Goal: Task Accomplishment & Management: Manage account settings

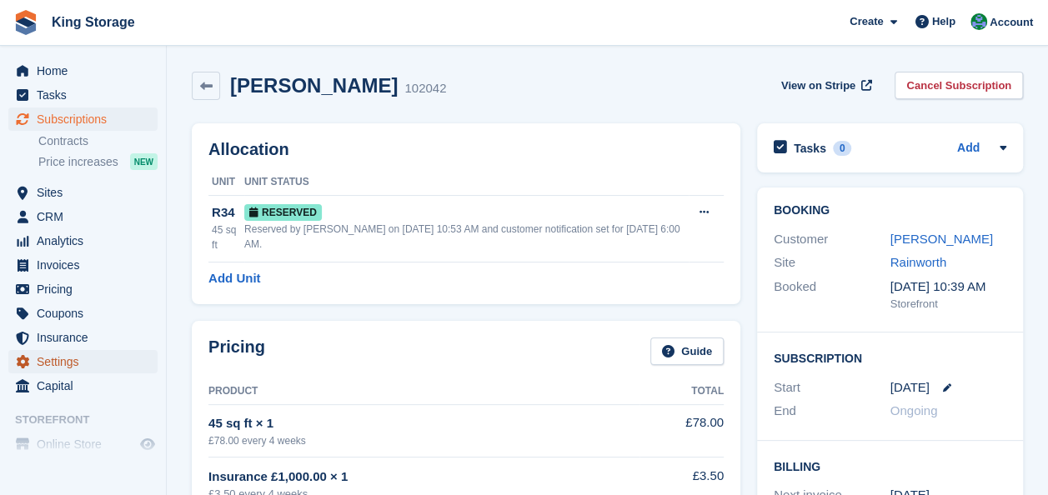
click at [63, 367] on span "Settings" at bounding box center [87, 361] width 100 height 23
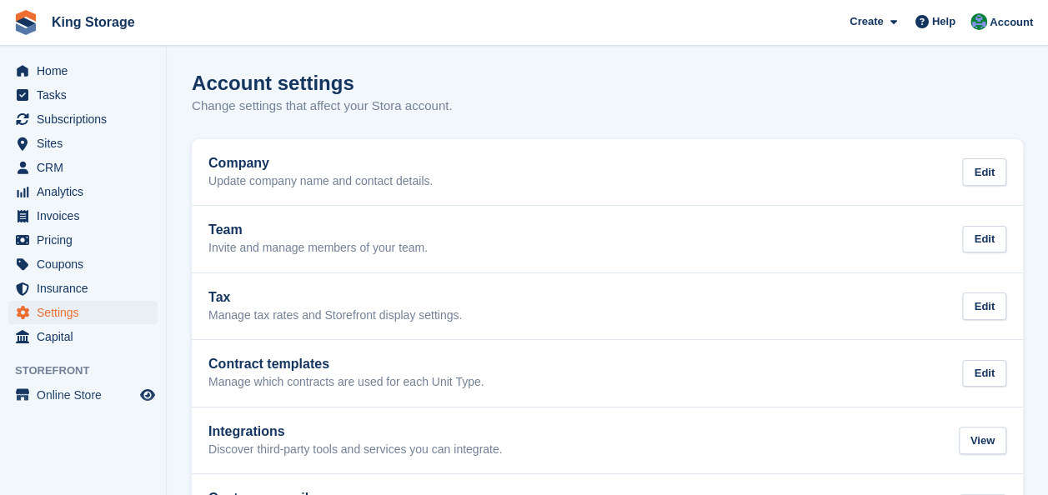
scroll to position [70, 0]
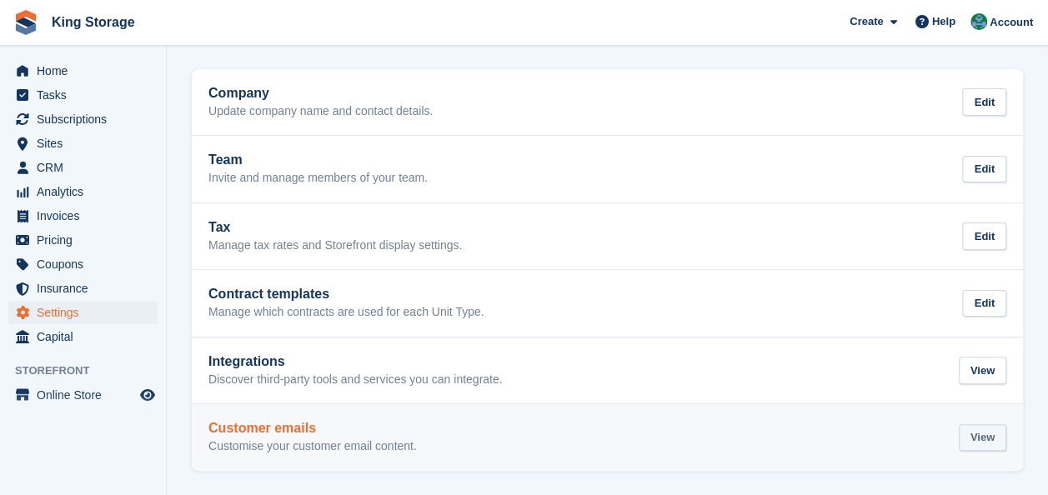
click at [980, 436] on div "View" at bounding box center [983, 438] width 48 height 28
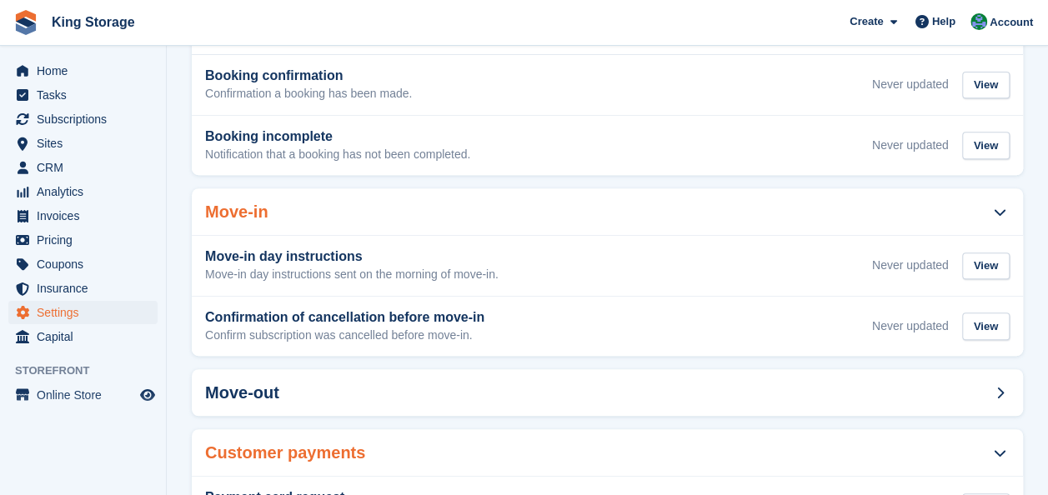
scroll to position [307, 0]
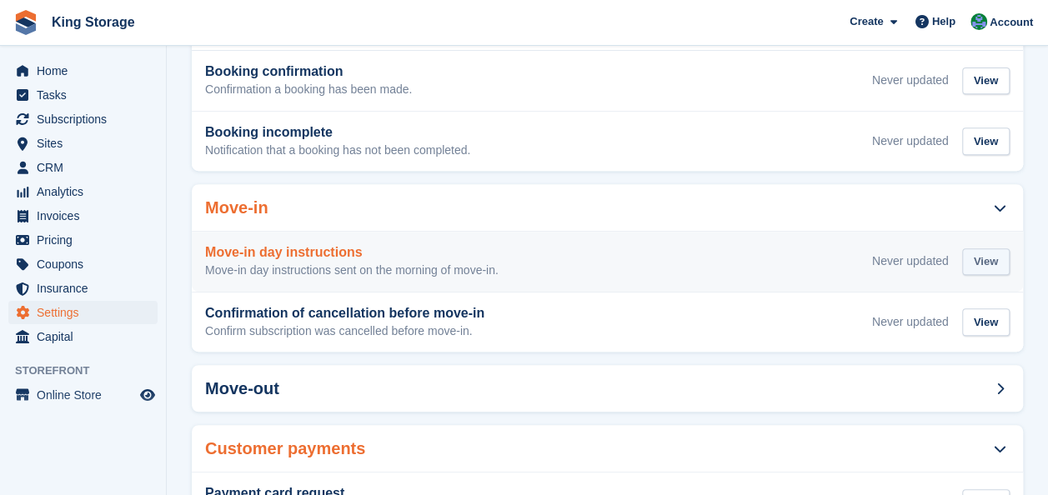
click at [994, 258] on div "View" at bounding box center [986, 262] width 48 height 28
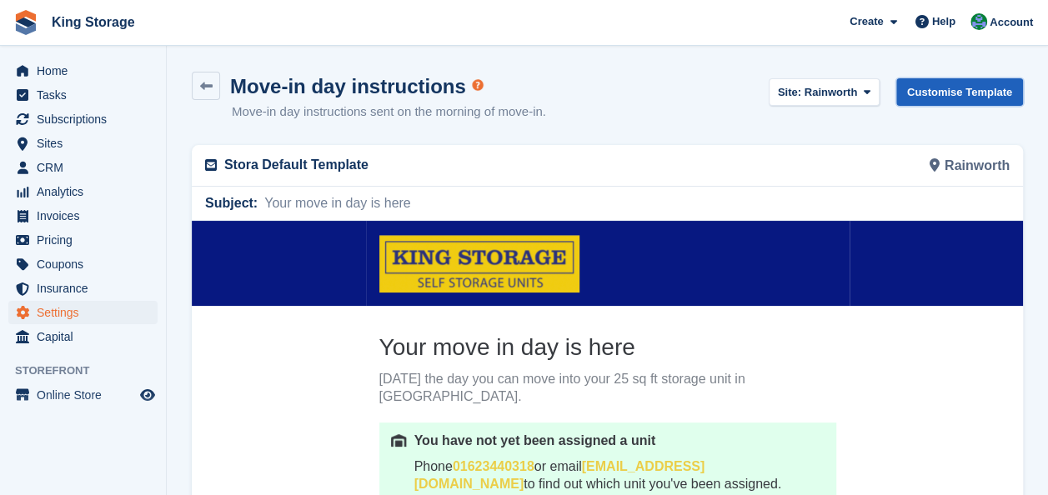
click at [947, 94] on link "Customise Template" at bounding box center [959, 92] width 127 height 28
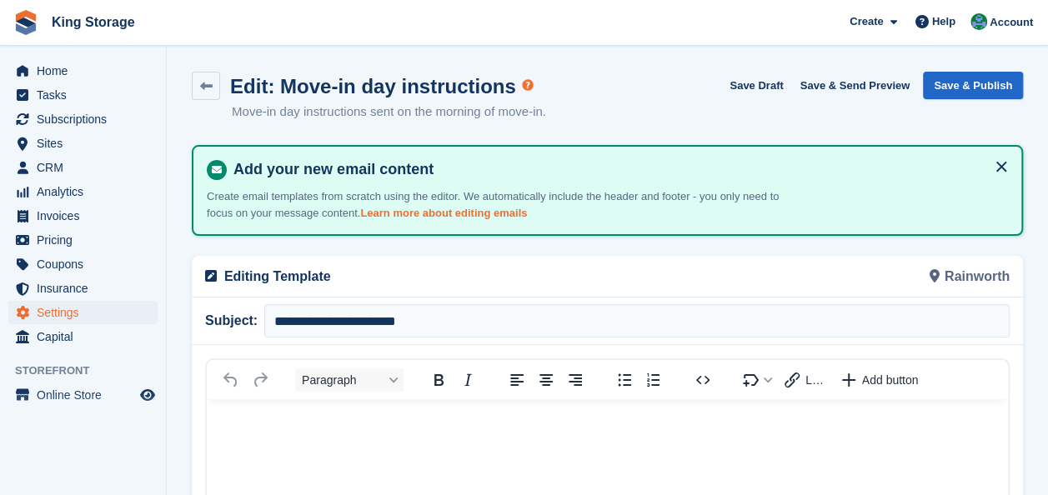
click at [473, 211] on link "Learn more about editing emails" at bounding box center [443, 213] width 167 height 13
click at [205, 80] on icon at bounding box center [206, 86] width 13 height 13
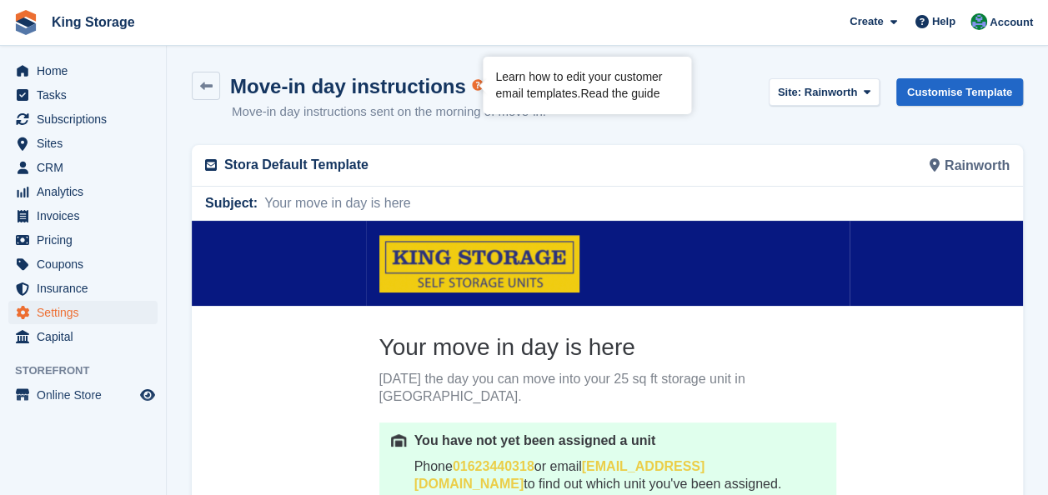
click at [619, 93] on link "Read the guide" at bounding box center [619, 93] width 79 height 13
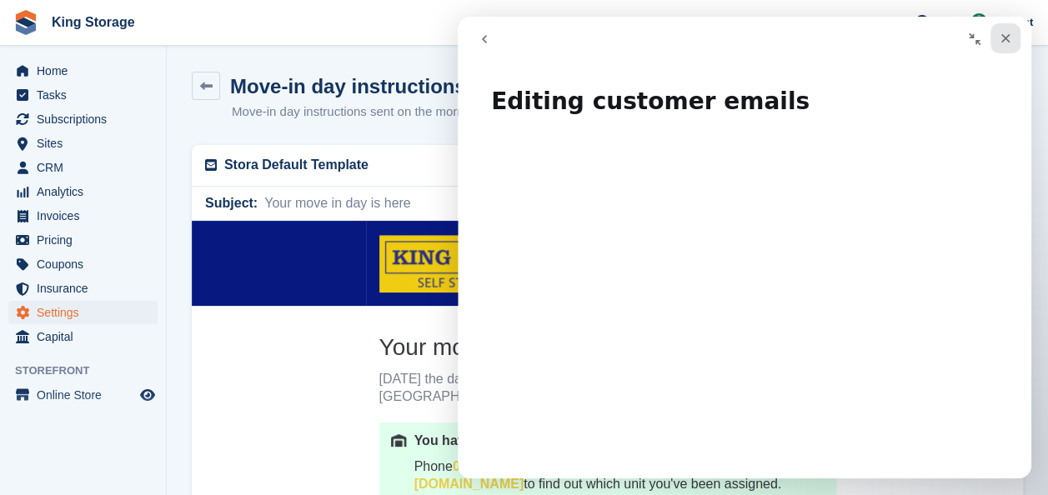
click at [1005, 32] on icon "Close" at bounding box center [1005, 38] width 13 height 13
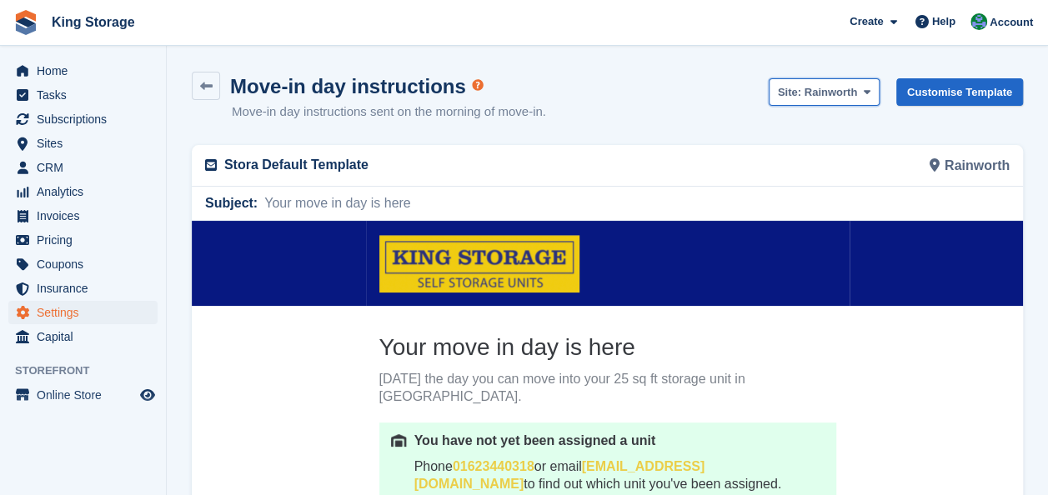
click at [869, 93] on icon at bounding box center [866, 92] width 7 height 11
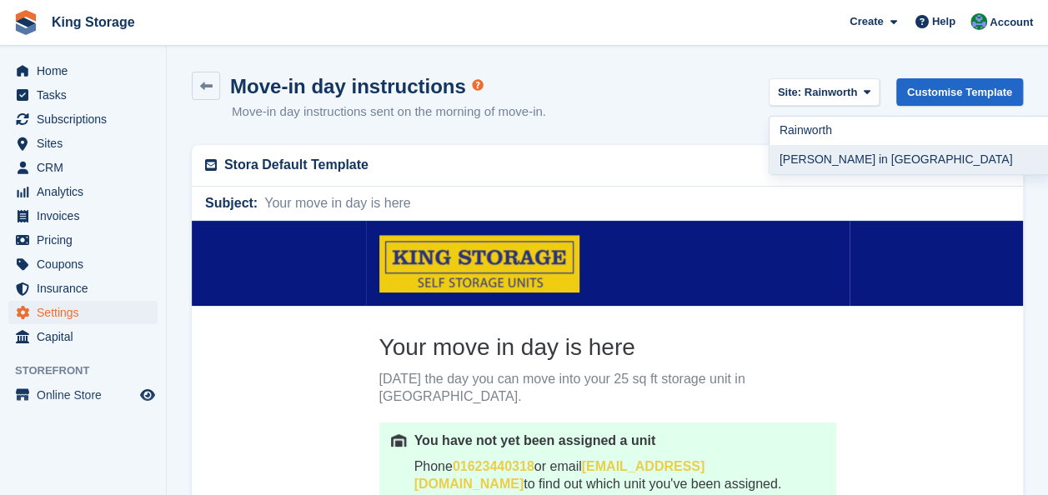
click at [832, 160] on link "[PERSON_NAME] in [GEOGRAPHIC_DATA]" at bounding box center [910, 159] width 283 height 29
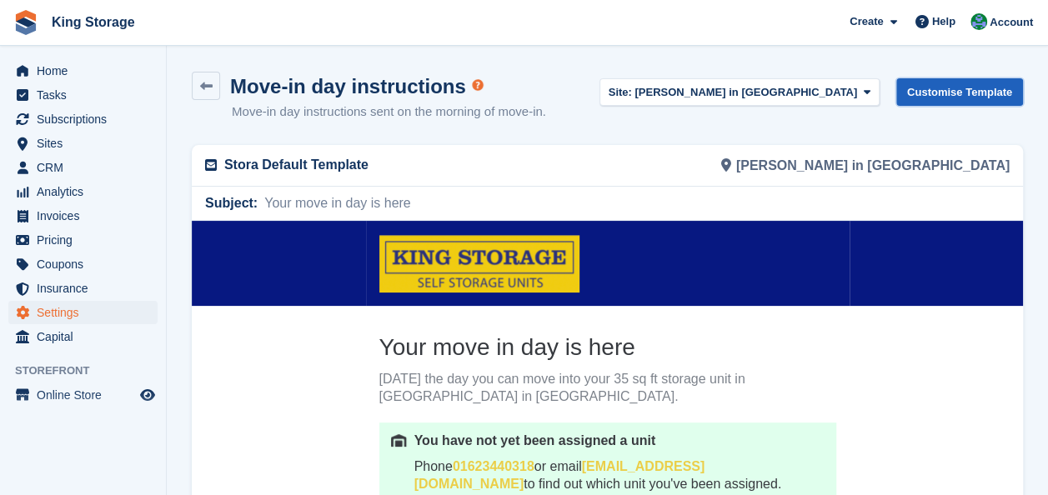
click at [994, 85] on link "Customise Template" at bounding box center [959, 92] width 127 height 28
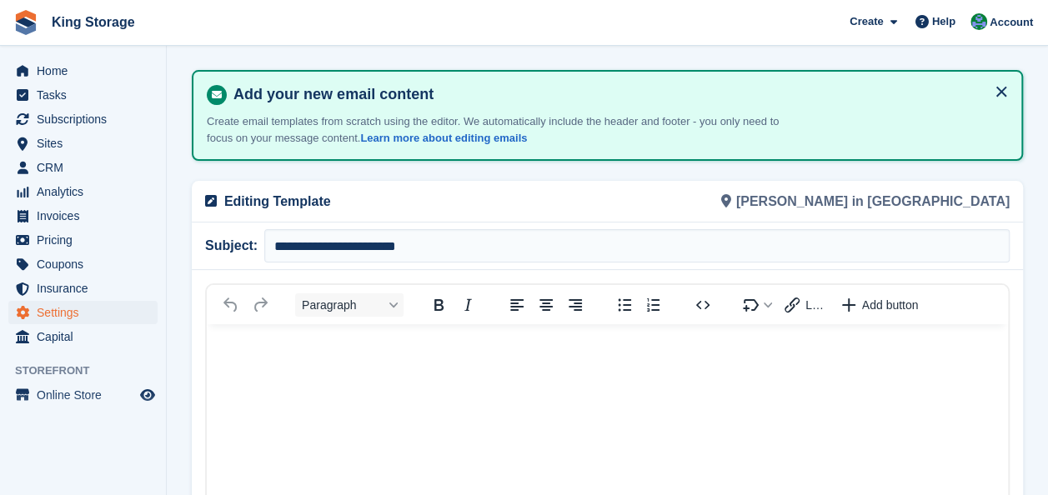
scroll to position [70, 0]
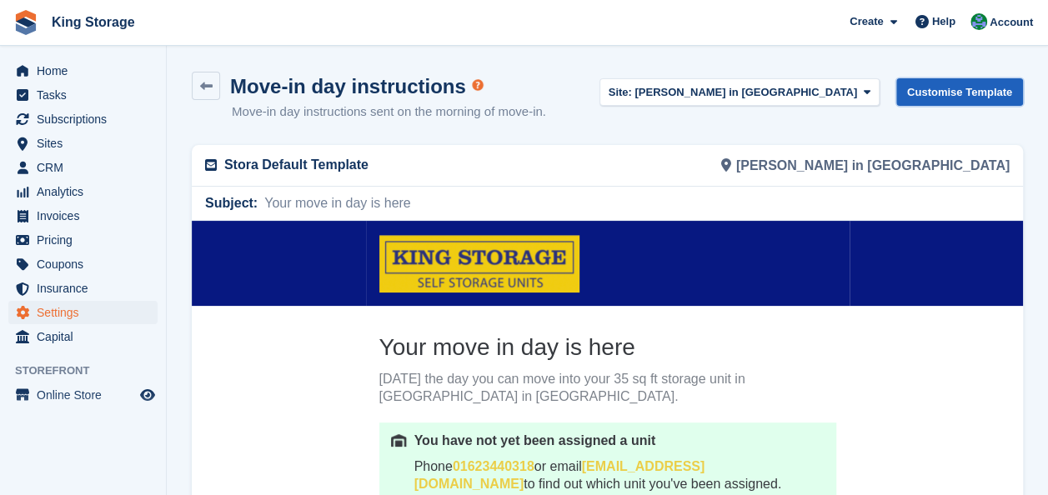
click at [959, 93] on link "Customise Template" at bounding box center [959, 92] width 127 height 28
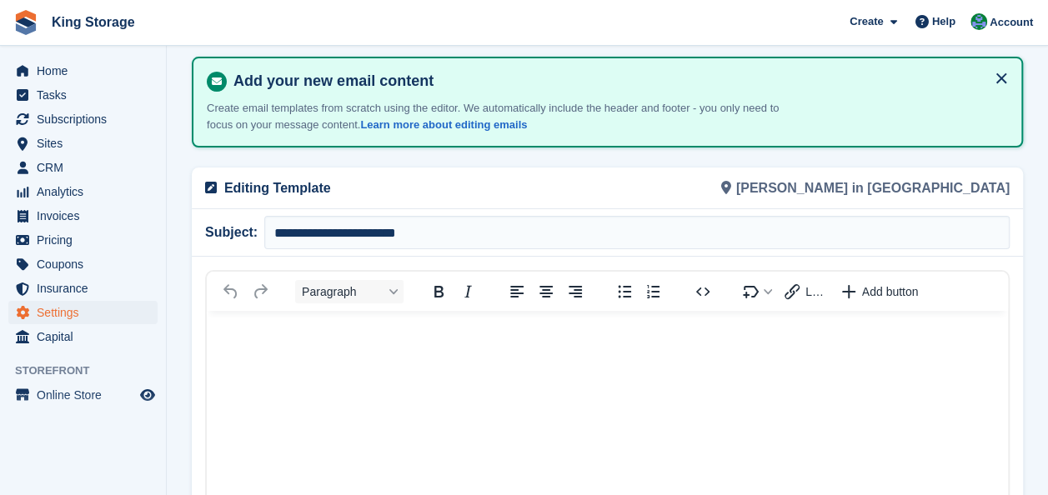
scroll to position [11, 0]
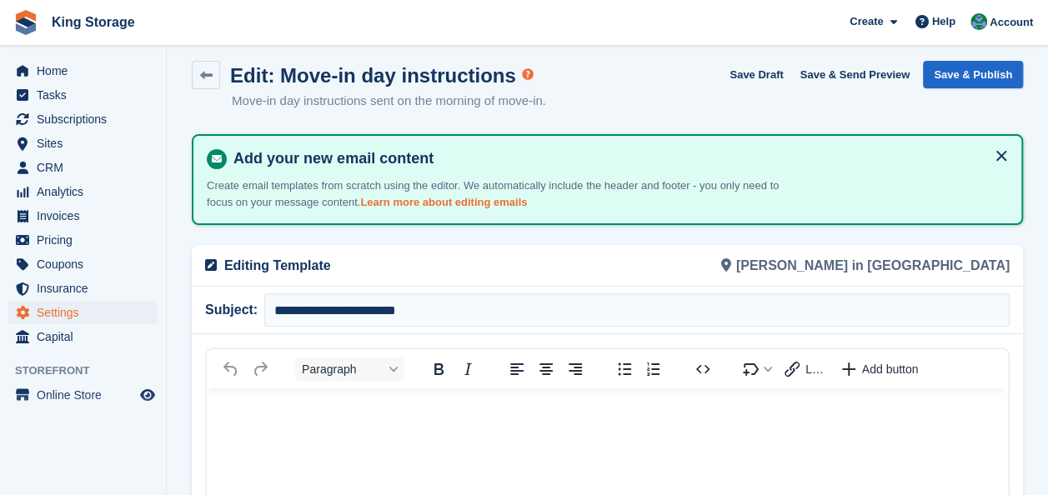
click at [416, 203] on link "Learn more about editing emails" at bounding box center [443, 202] width 167 height 13
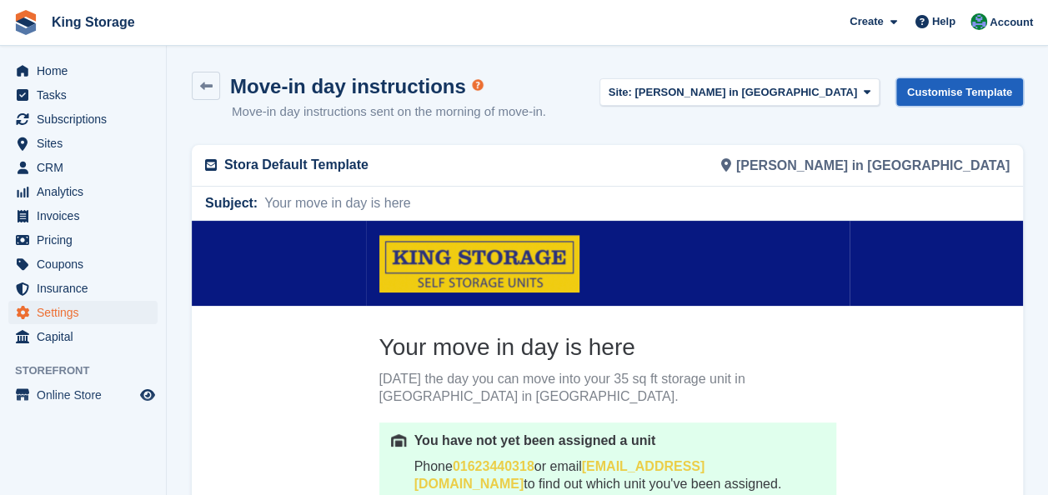
click at [960, 87] on link "Customise Template" at bounding box center [959, 92] width 127 height 28
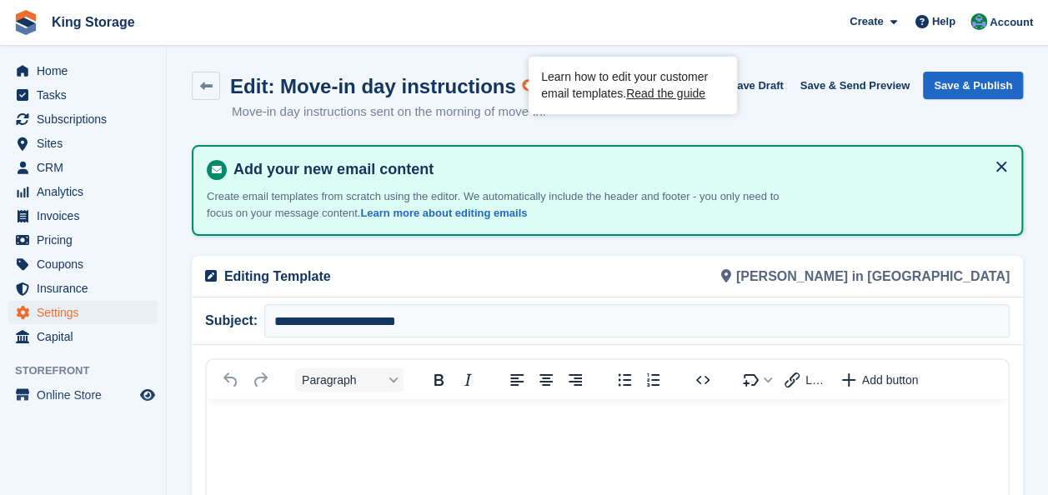
click at [523, 87] on circle "Tooltip anchor" at bounding box center [528, 85] width 10 height 10
click at [522, 83] on icon "Tooltip anchor" at bounding box center [527, 84] width 11 height 11
click at [647, 93] on link "Read the guide" at bounding box center [665, 93] width 79 height 13
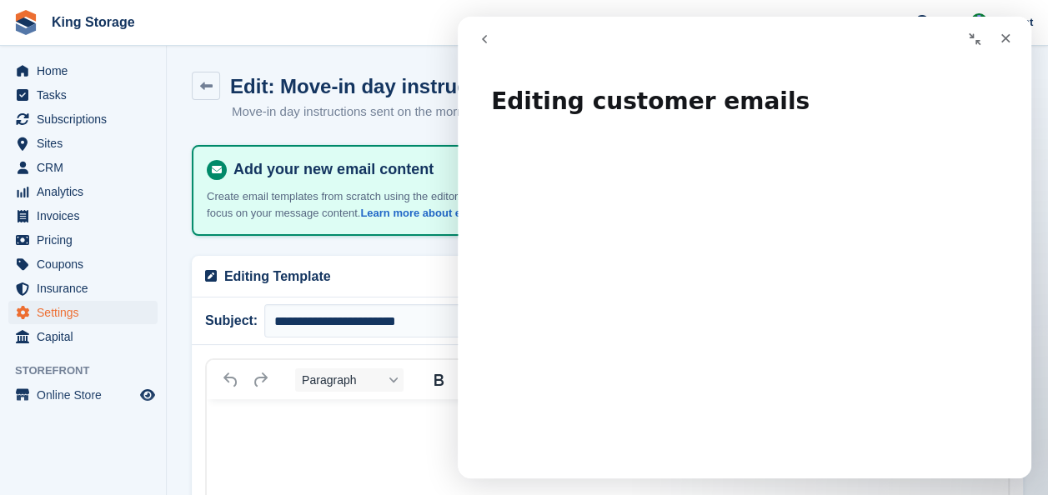
click at [1018, 93] on h1 "Editing customer emails" at bounding box center [745, 95] width 574 height 50
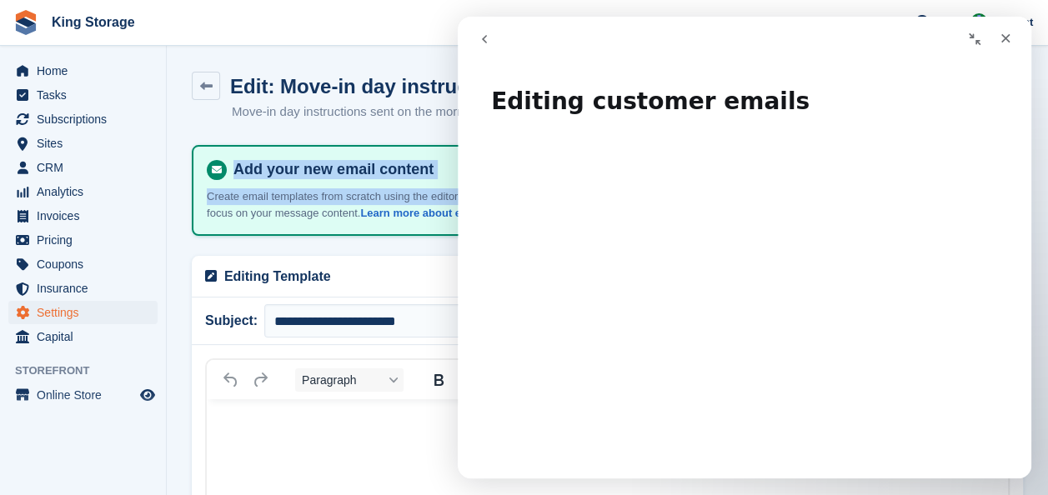
drag, startPoint x: 1030, startPoint y: 80, endPoint x: 1054, endPoint y: 193, distance: 115.7
click at [1047, 193] on html "King Storage Create Subscription Invoice Contact Deal Discount Page Help Chat S…" at bounding box center [524, 247] width 1048 height 495
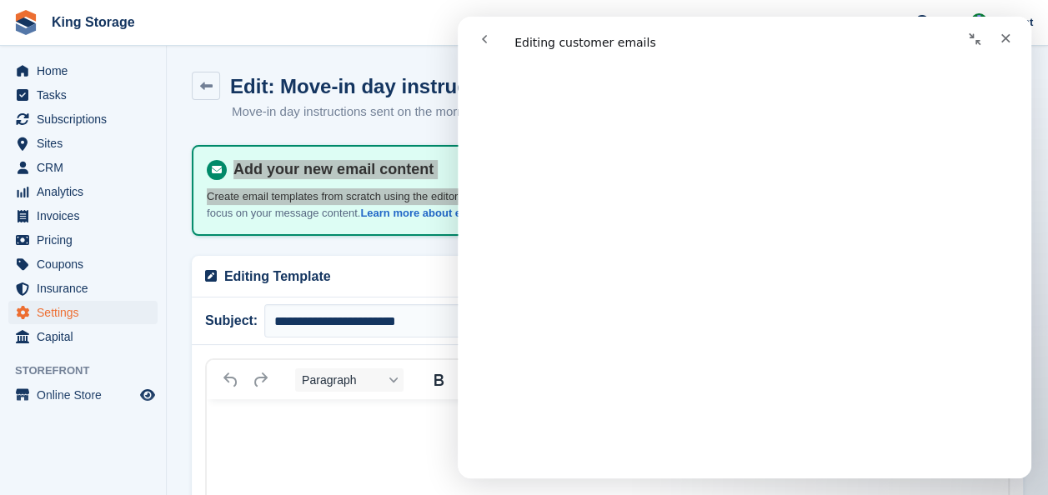
scroll to position [4681, 0]
click at [1009, 35] on icon "Close" at bounding box center [1005, 38] width 13 height 13
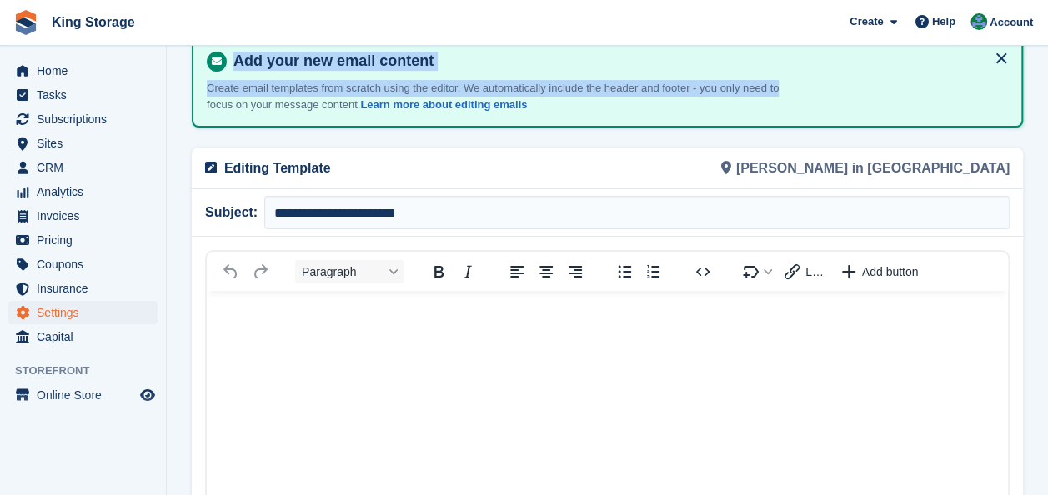
scroll to position [97, 0]
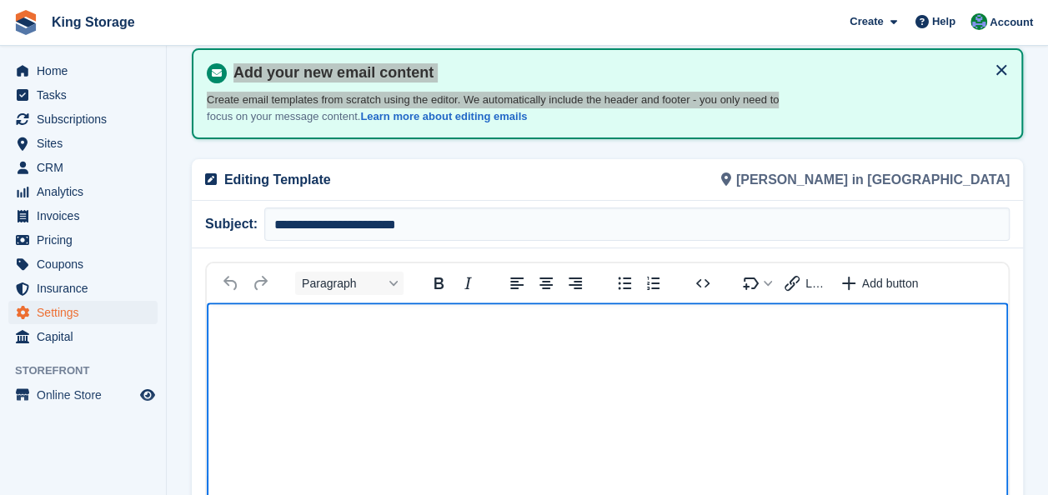
click at [702, 282] on icon "Source code" at bounding box center [703, 283] width 20 height 20
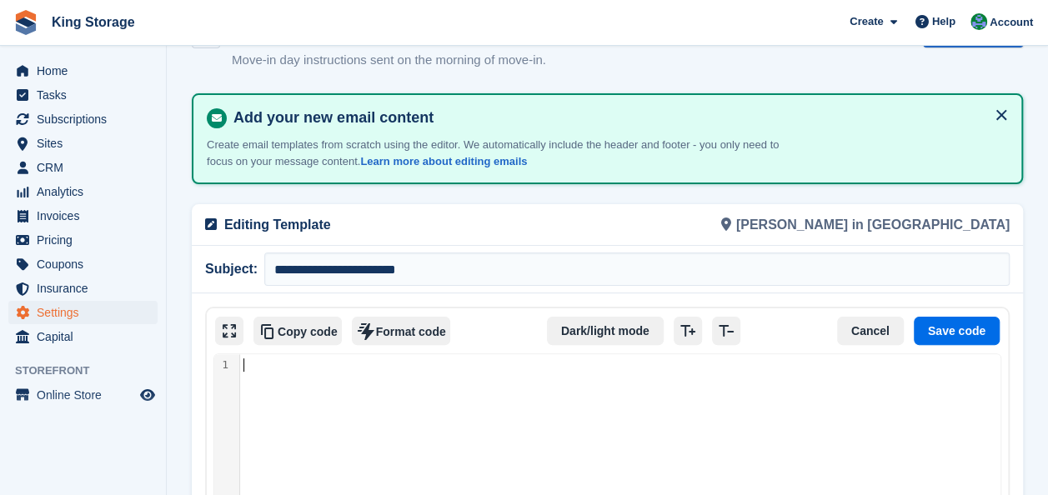
scroll to position [49, 0]
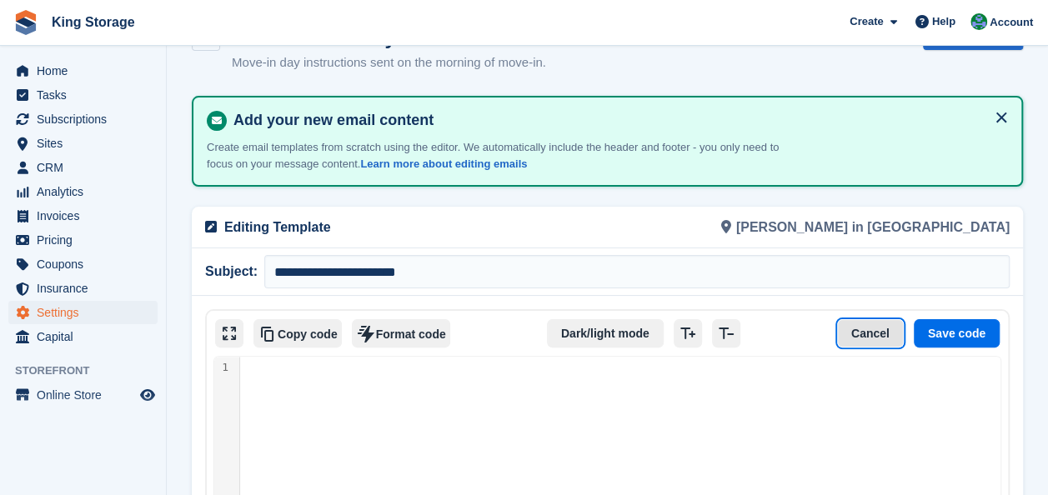
click at [874, 330] on button "Cancel" at bounding box center [870, 333] width 67 height 28
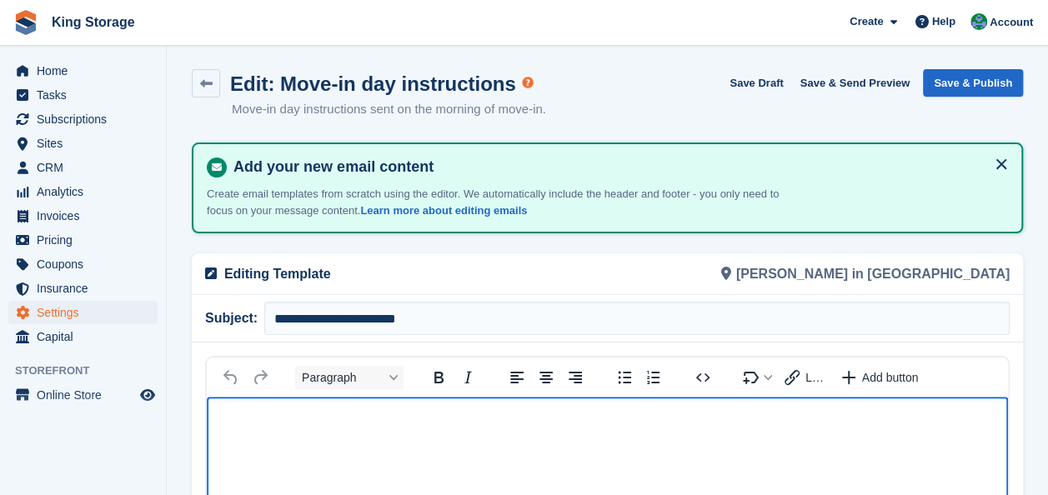
scroll to position [0, 0]
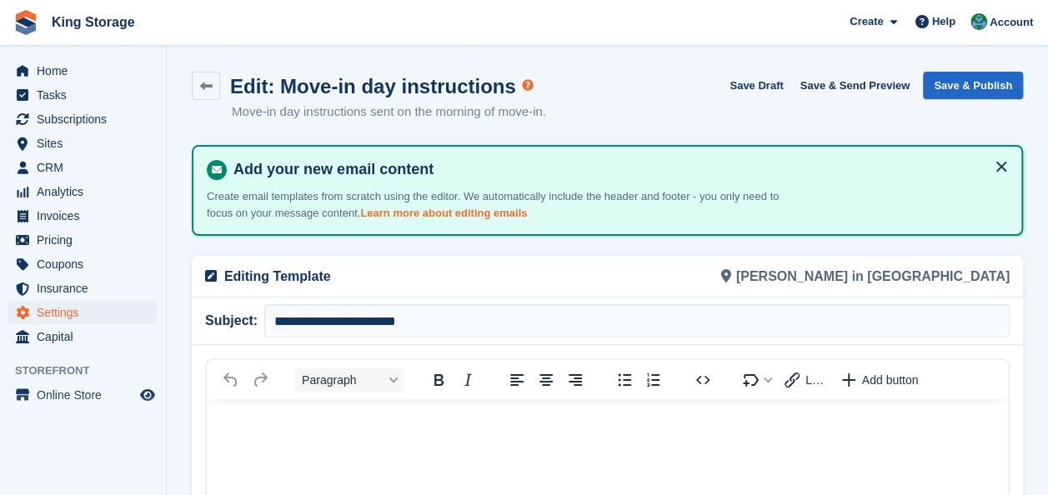
click at [475, 217] on link "Learn more about editing emails" at bounding box center [443, 213] width 167 height 13
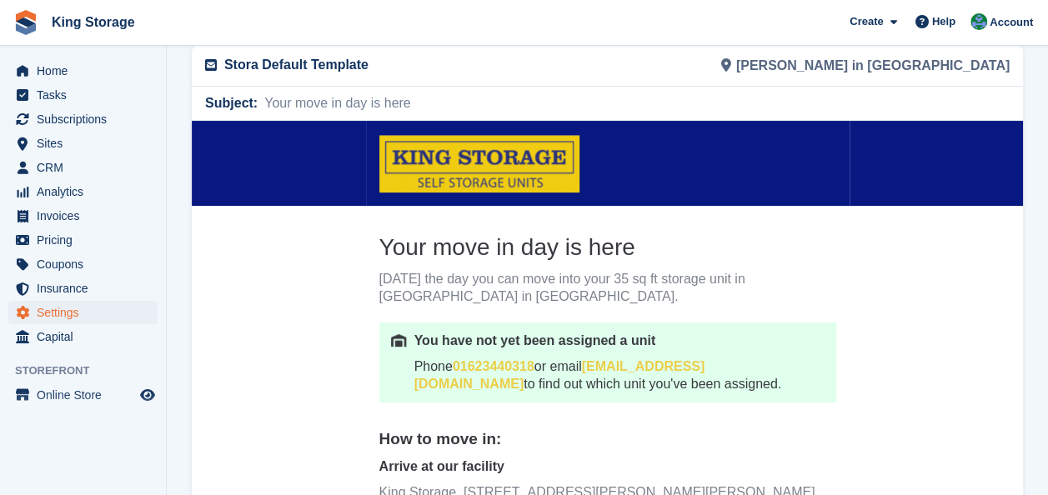
scroll to position [44, 0]
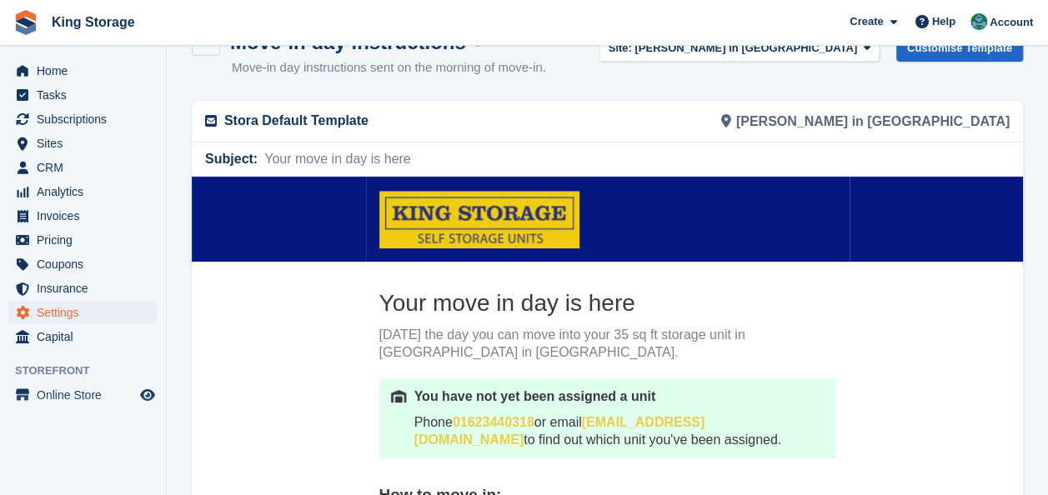
click at [457, 159] on div "Subject: Your move in day is here" at bounding box center [607, 159] width 824 height 33
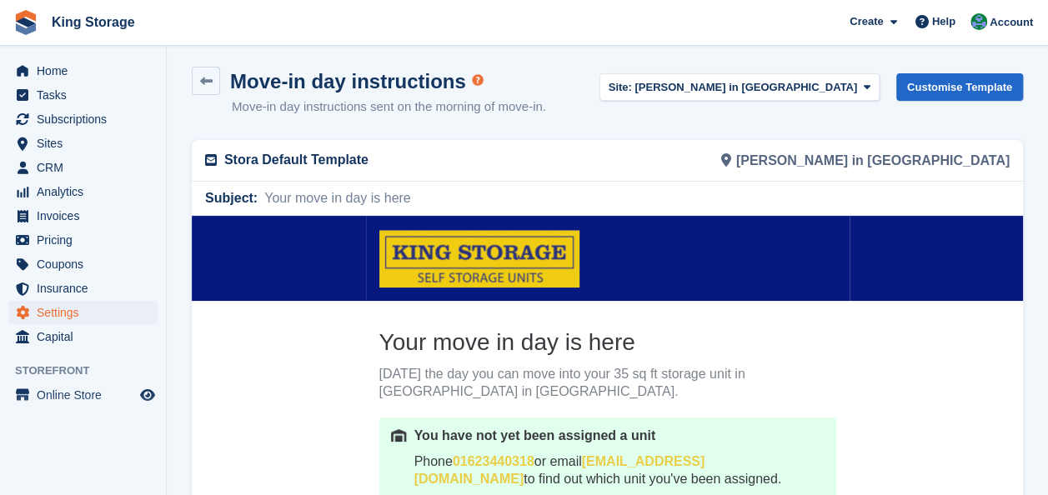
scroll to position [0, 0]
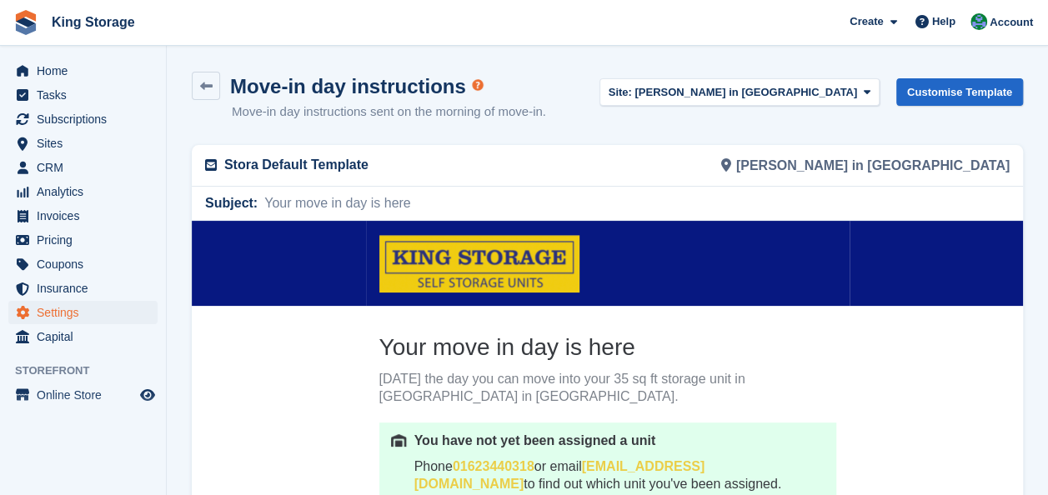
click at [316, 162] on p "Stora Default Template" at bounding box center [410, 165] width 373 height 20
click at [373, 173] on p "Stora Default Template" at bounding box center [410, 165] width 373 height 20
click at [212, 163] on icon at bounding box center [211, 164] width 12 height 13
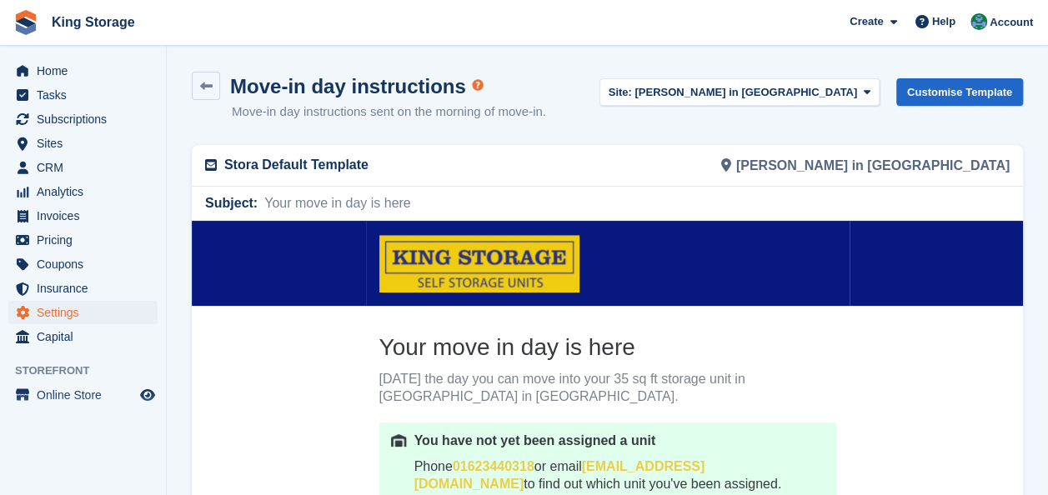
click at [956, 168] on div "[PERSON_NAME] in [GEOGRAPHIC_DATA]" at bounding box center [814, 165] width 413 height 41
click at [731, 165] on icon at bounding box center [726, 164] width 10 height 13
click at [789, 159] on div "[PERSON_NAME] in [GEOGRAPHIC_DATA]" at bounding box center [814, 165] width 413 height 41
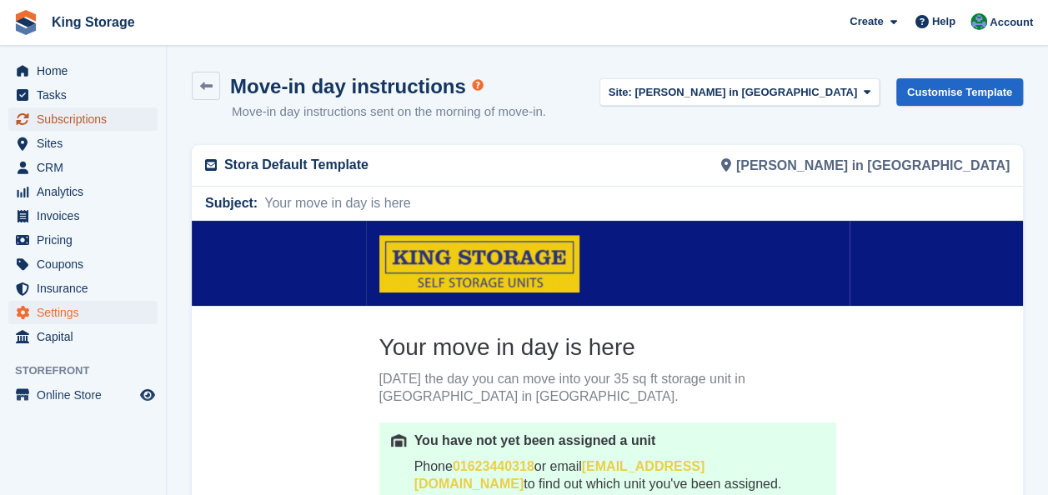
click at [80, 122] on span "Subscriptions" at bounding box center [87, 119] width 100 height 23
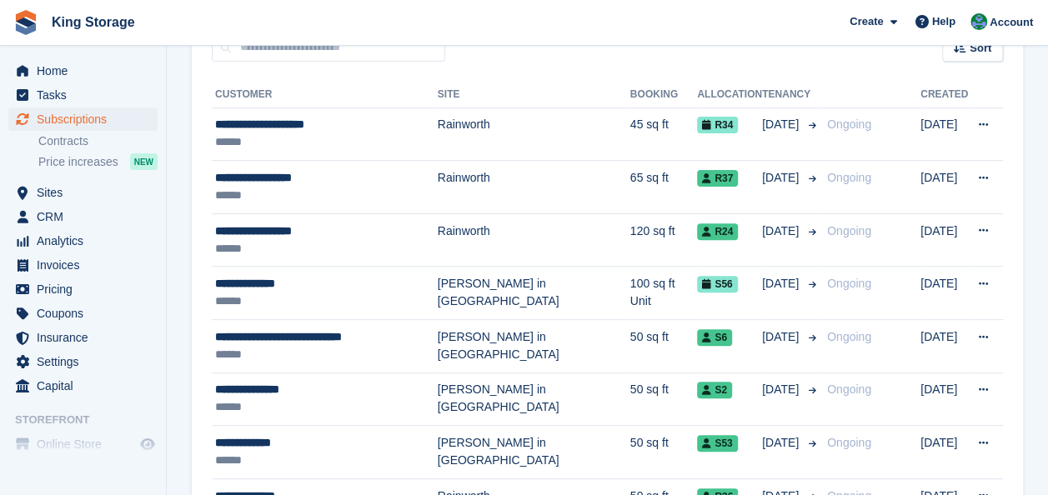
scroll to position [178, 0]
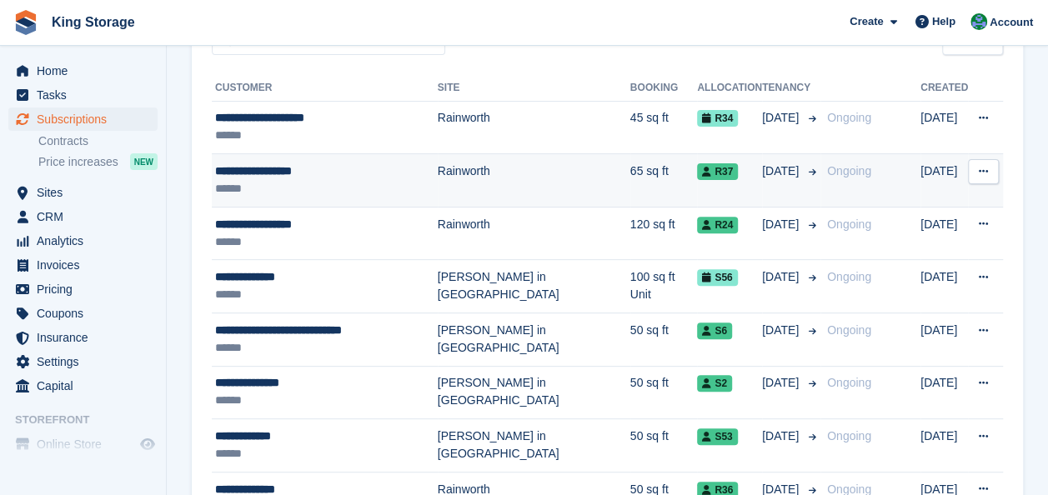
click at [990, 168] on button at bounding box center [983, 171] width 31 height 25
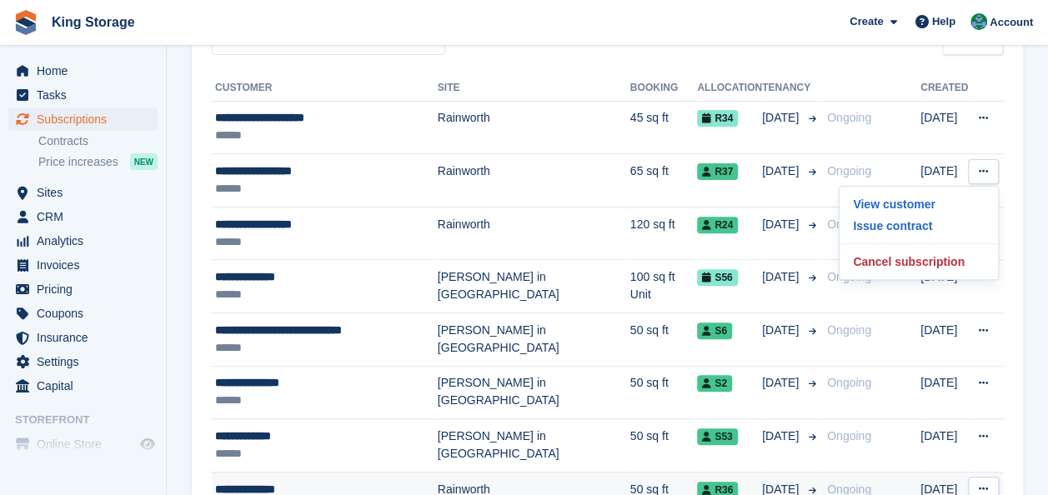
click at [288, 482] on div "**********" at bounding box center [326, 490] width 223 height 18
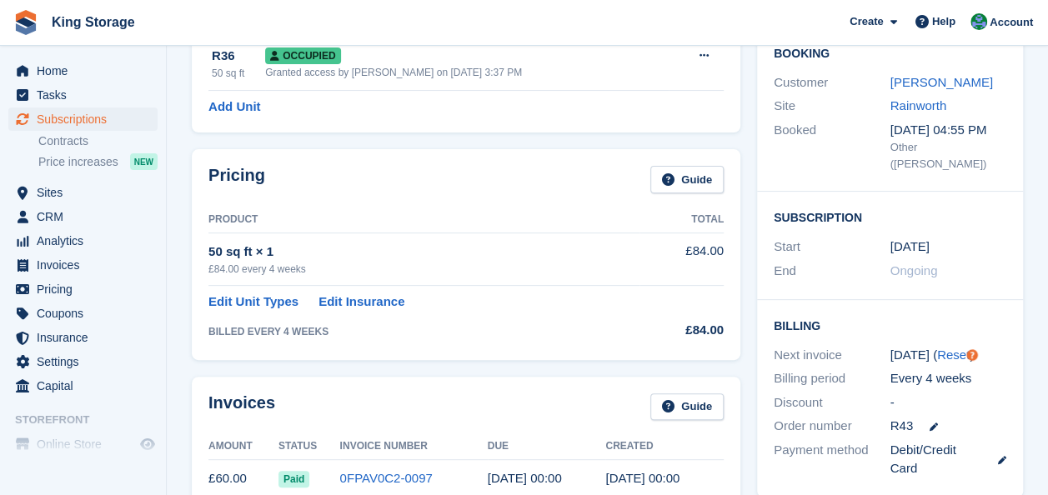
scroll to position [187, 0]
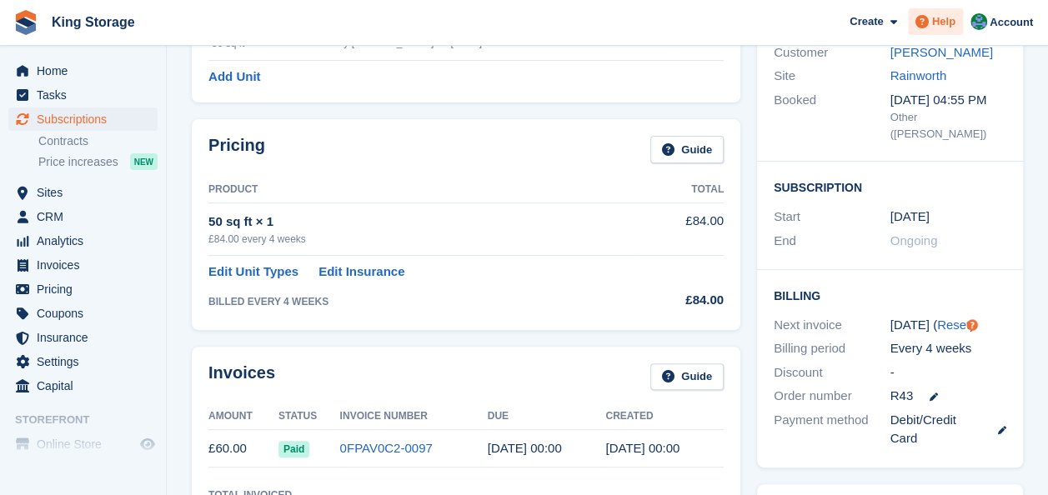
click at [951, 22] on span "Help" at bounding box center [943, 21] width 23 height 17
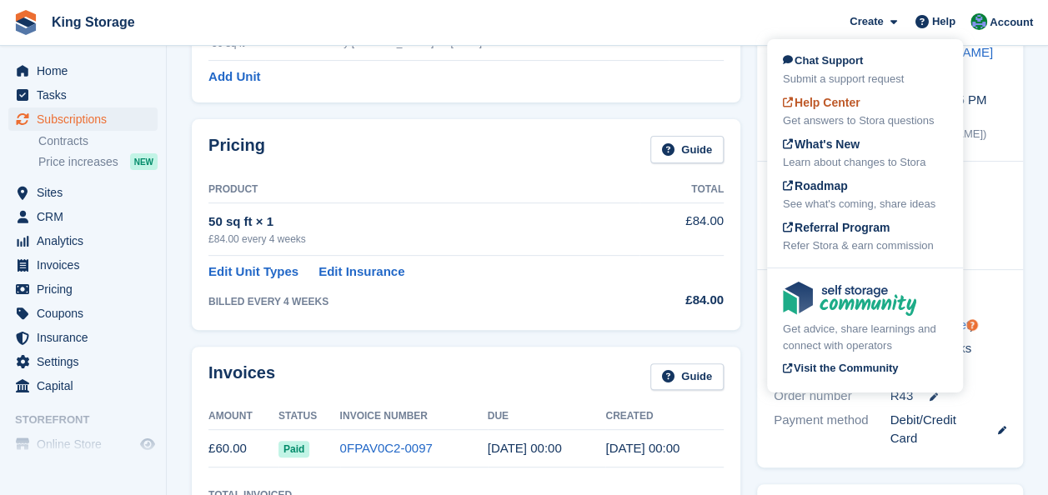
click at [835, 114] on div "Get answers to Stora questions" at bounding box center [865, 121] width 164 height 17
